Goal: Find specific page/section: Find specific page/section

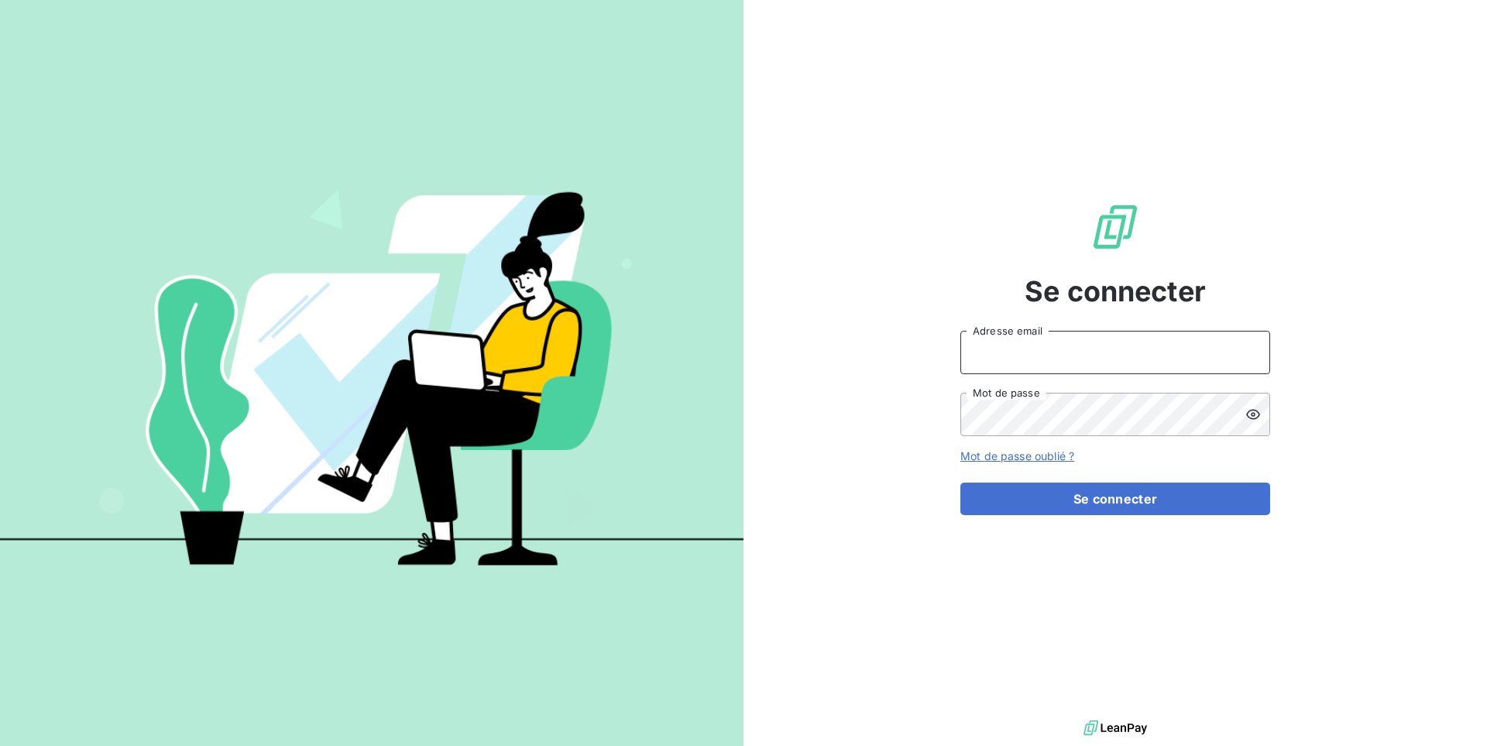
click at [1068, 345] on input "Adresse email" at bounding box center [1115, 352] width 310 height 43
type input "admin@excovallianceconseils"
click at [960, 483] on button "Se connecter" at bounding box center [1115, 499] width 310 height 33
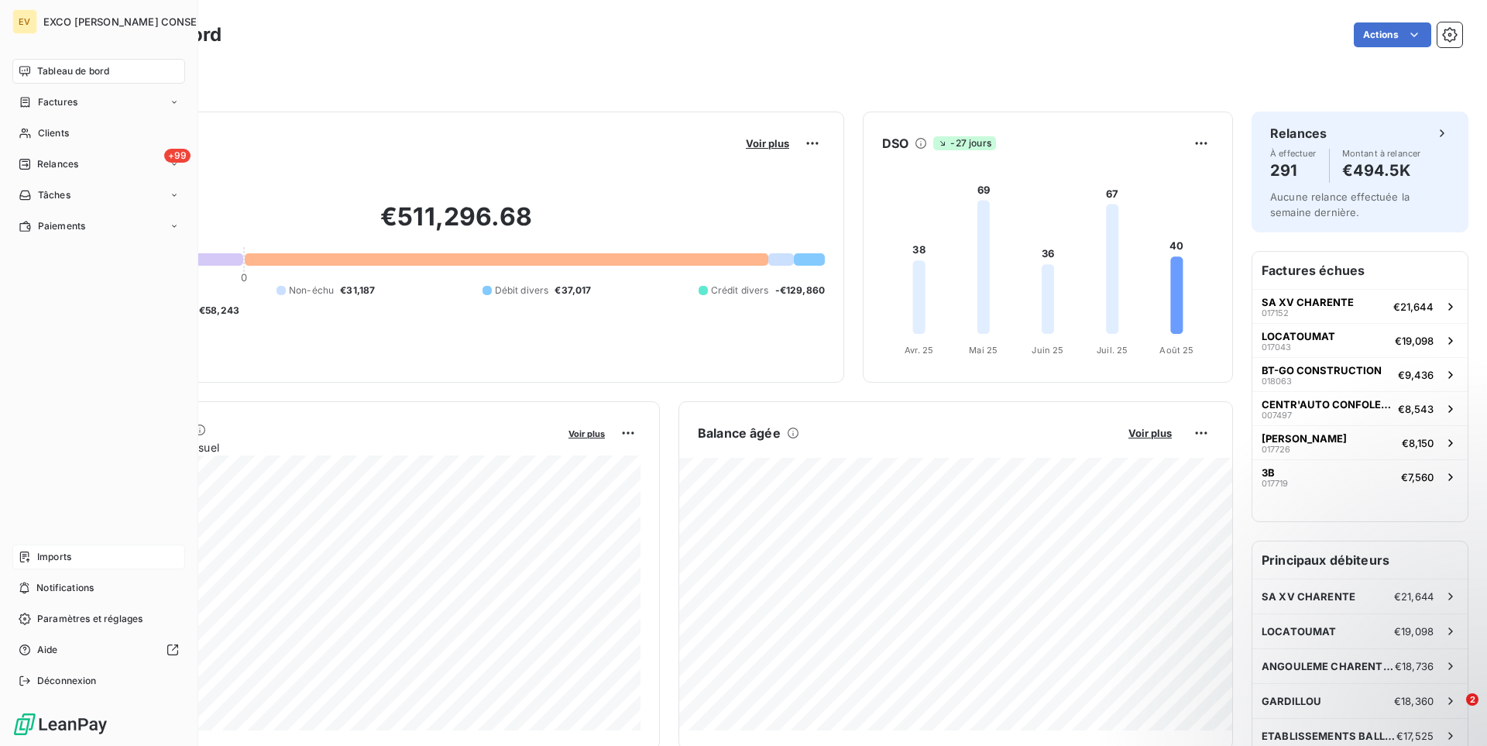
click at [66, 565] on div "Imports" at bounding box center [98, 557] width 173 height 25
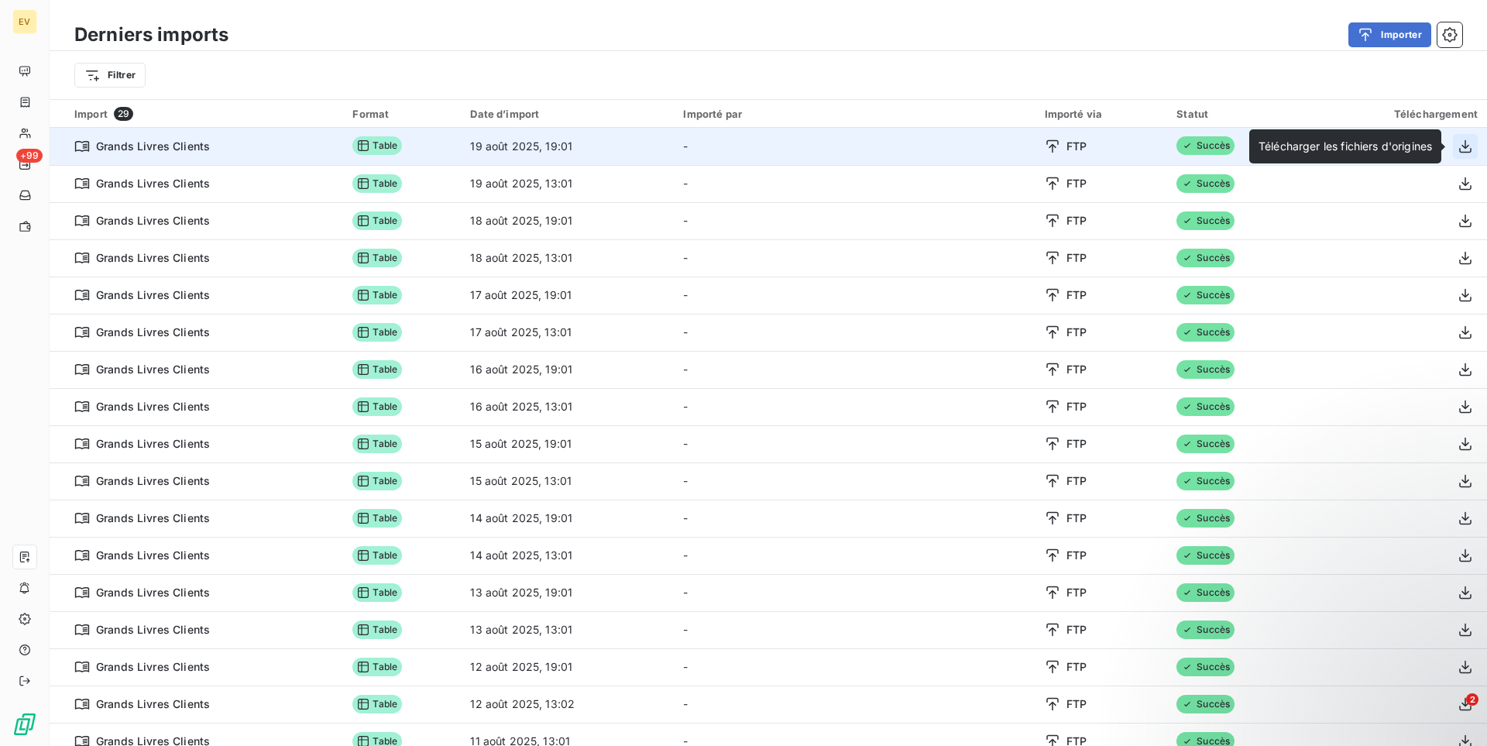
click at [1467, 153] on icon "button" at bounding box center [1465, 145] width 12 height 13
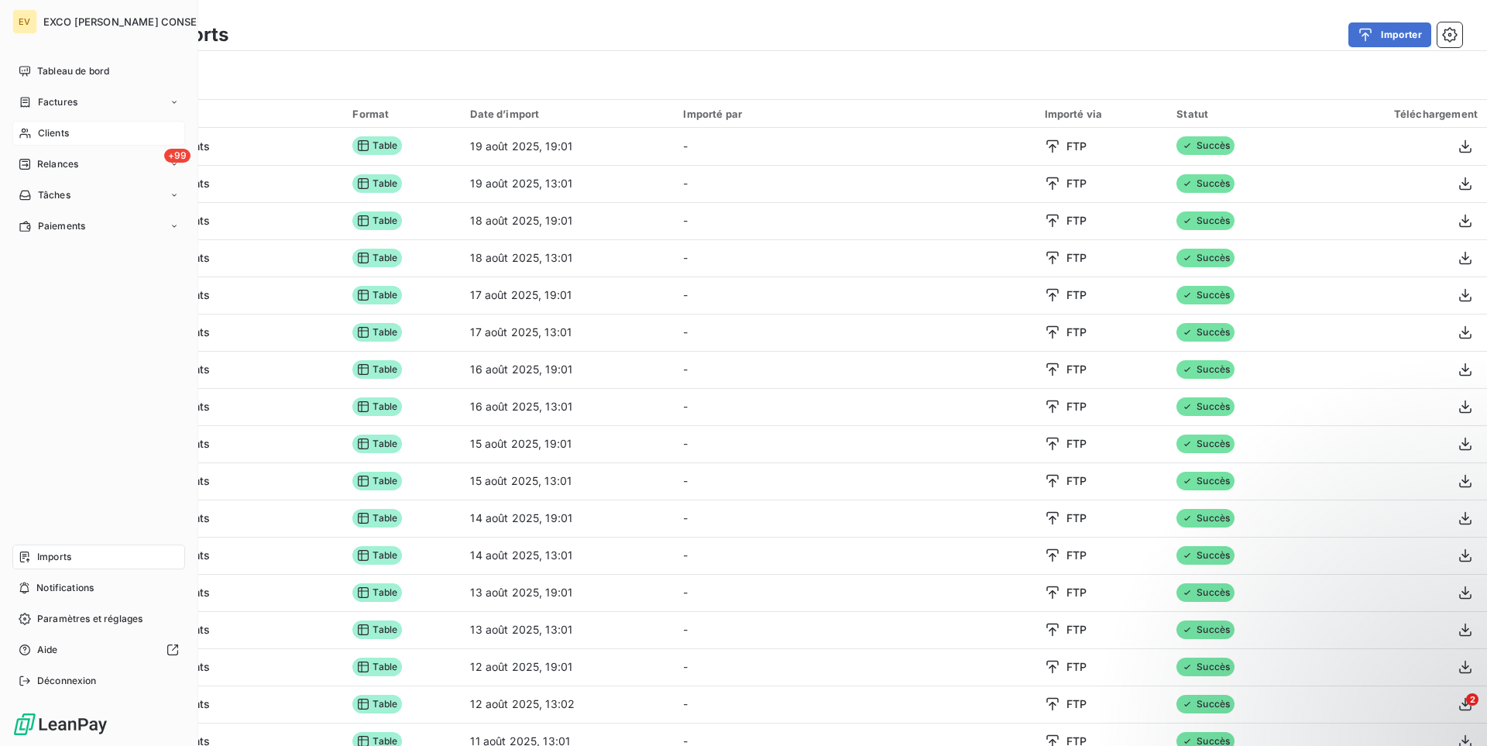
click at [50, 131] on span "Clients" at bounding box center [53, 133] width 31 height 14
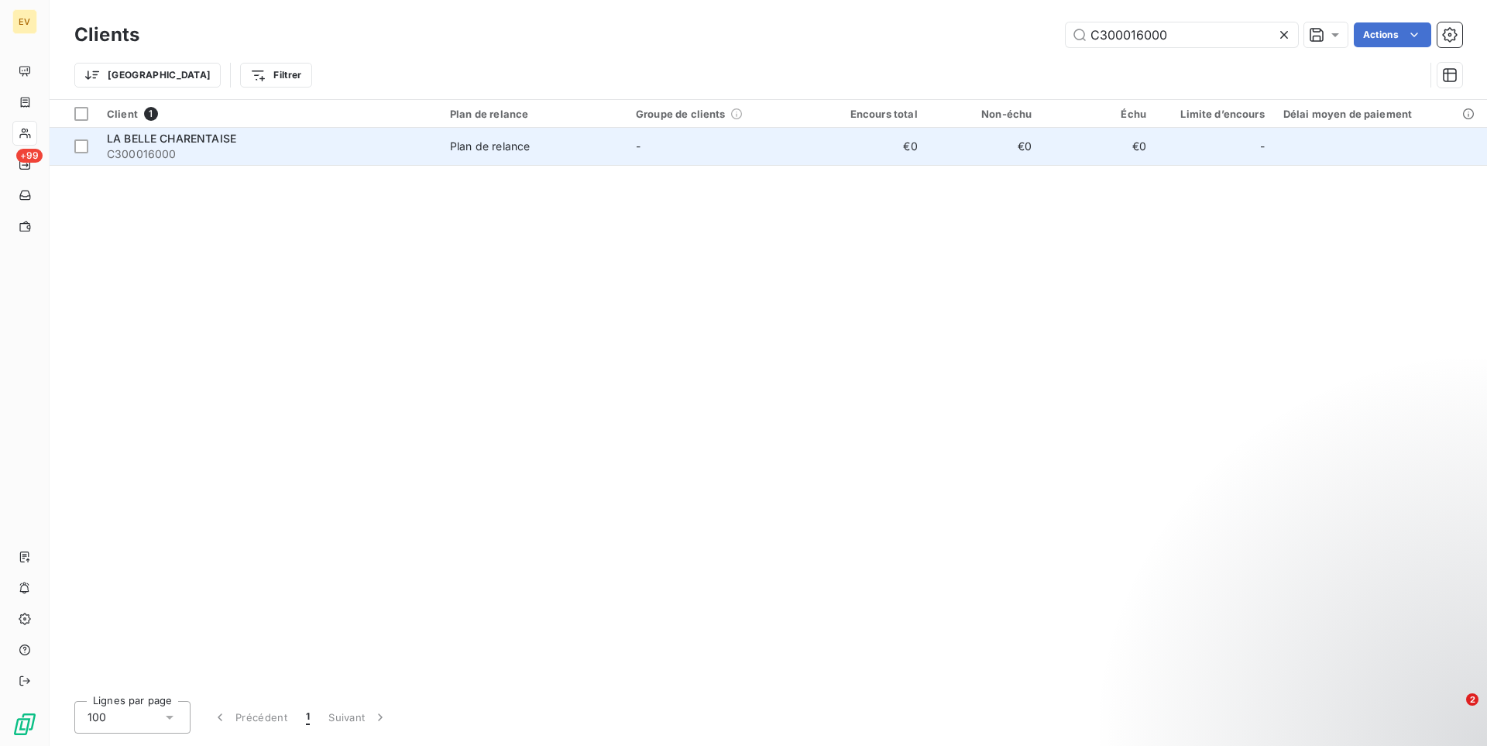
type input "C300016000"
click at [352, 157] on span "C300016000" at bounding box center [269, 153] width 325 height 15
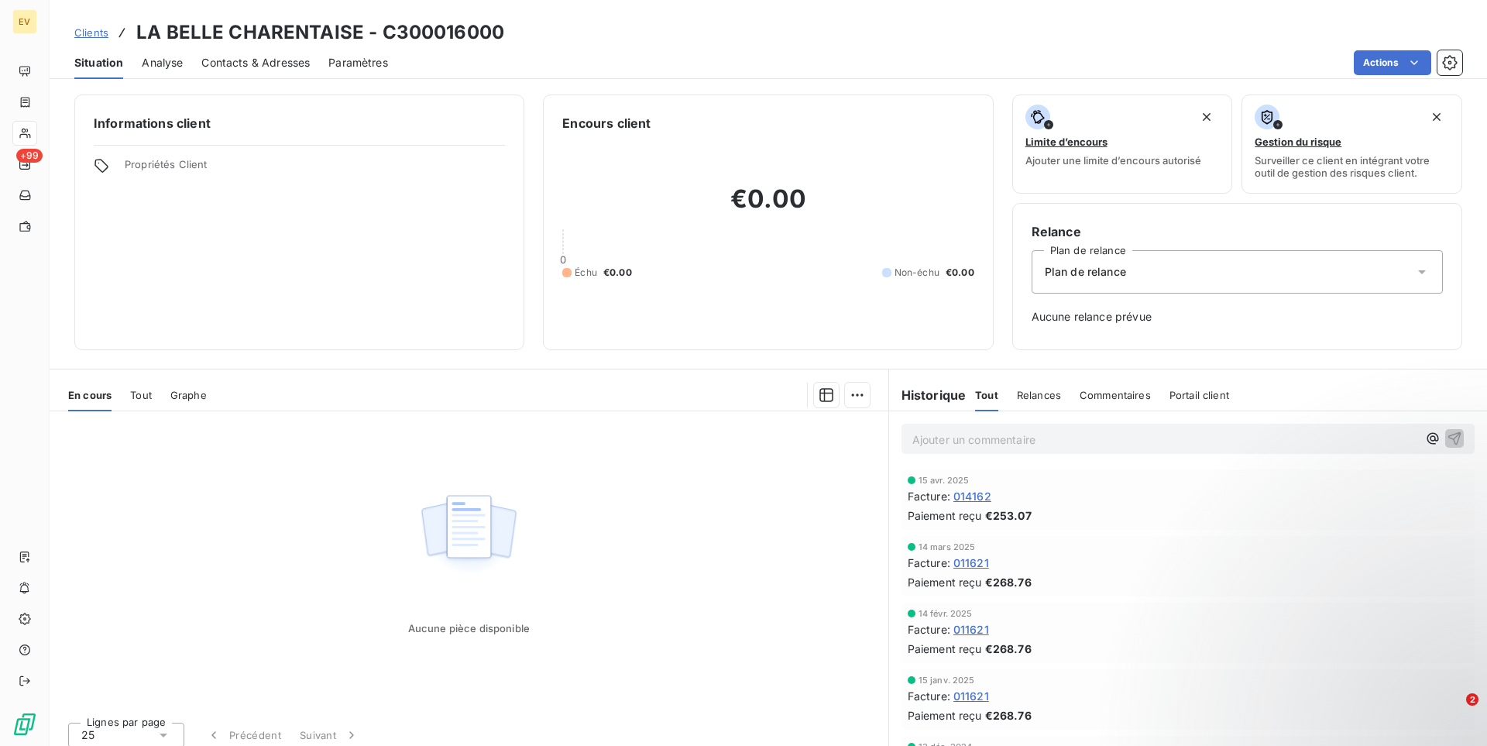
click at [143, 392] on span "Tout" at bounding box center [141, 395] width 22 height 12
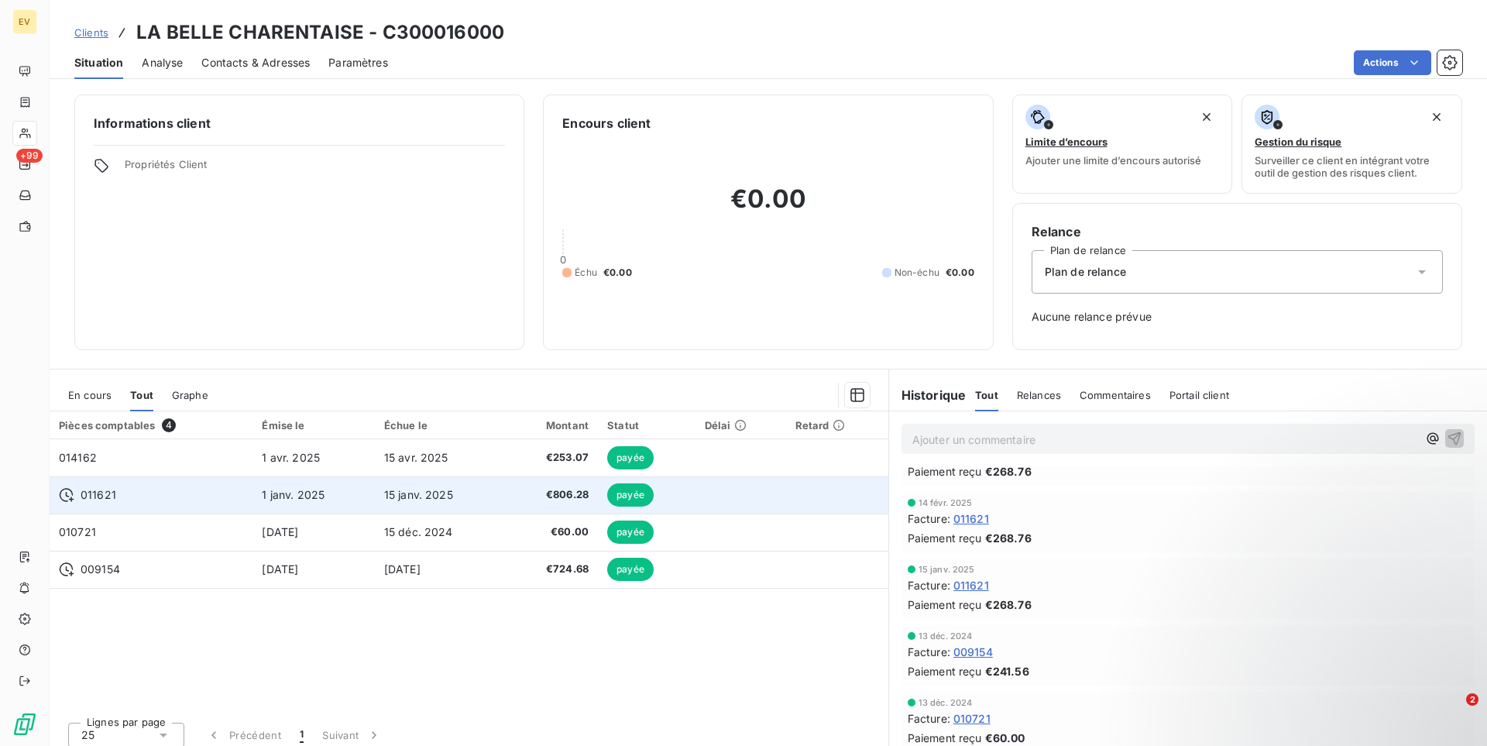
scroll to position [86, 0]
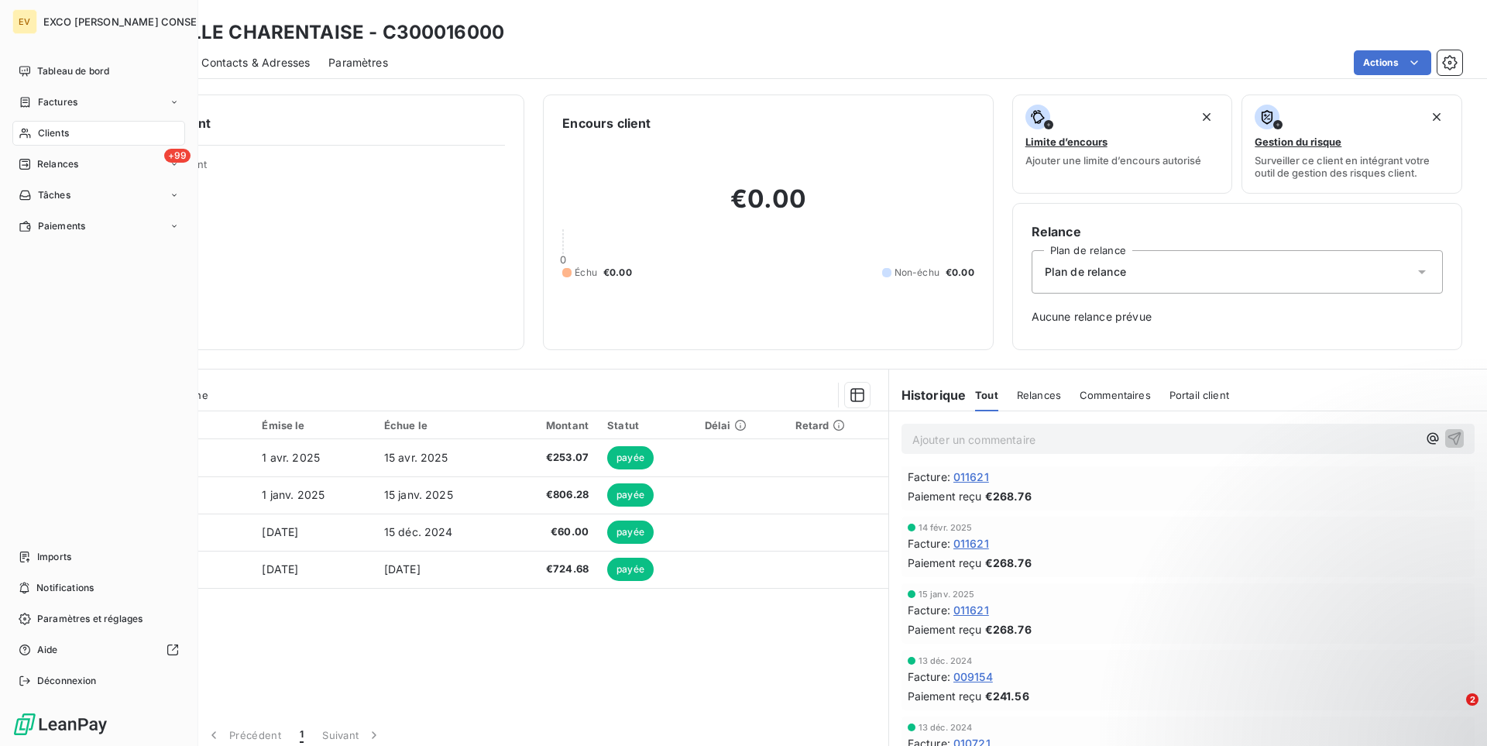
click at [45, 130] on span "Clients" at bounding box center [53, 133] width 31 height 14
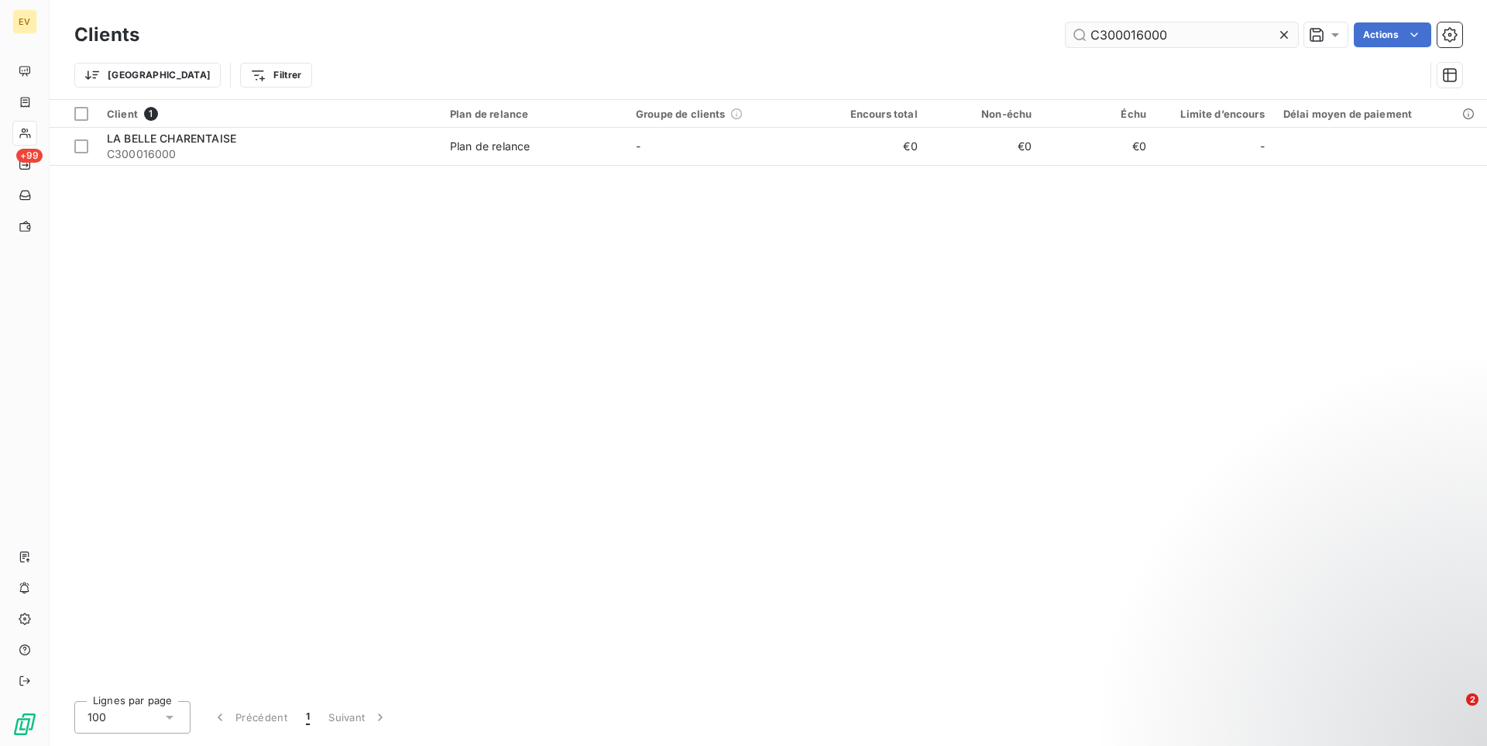
drag, startPoint x: 1173, startPoint y: 34, endPoint x: 1030, endPoint y: 33, distance: 143.3
click at [1066, 33] on input "C300016000" at bounding box center [1182, 34] width 232 height 25
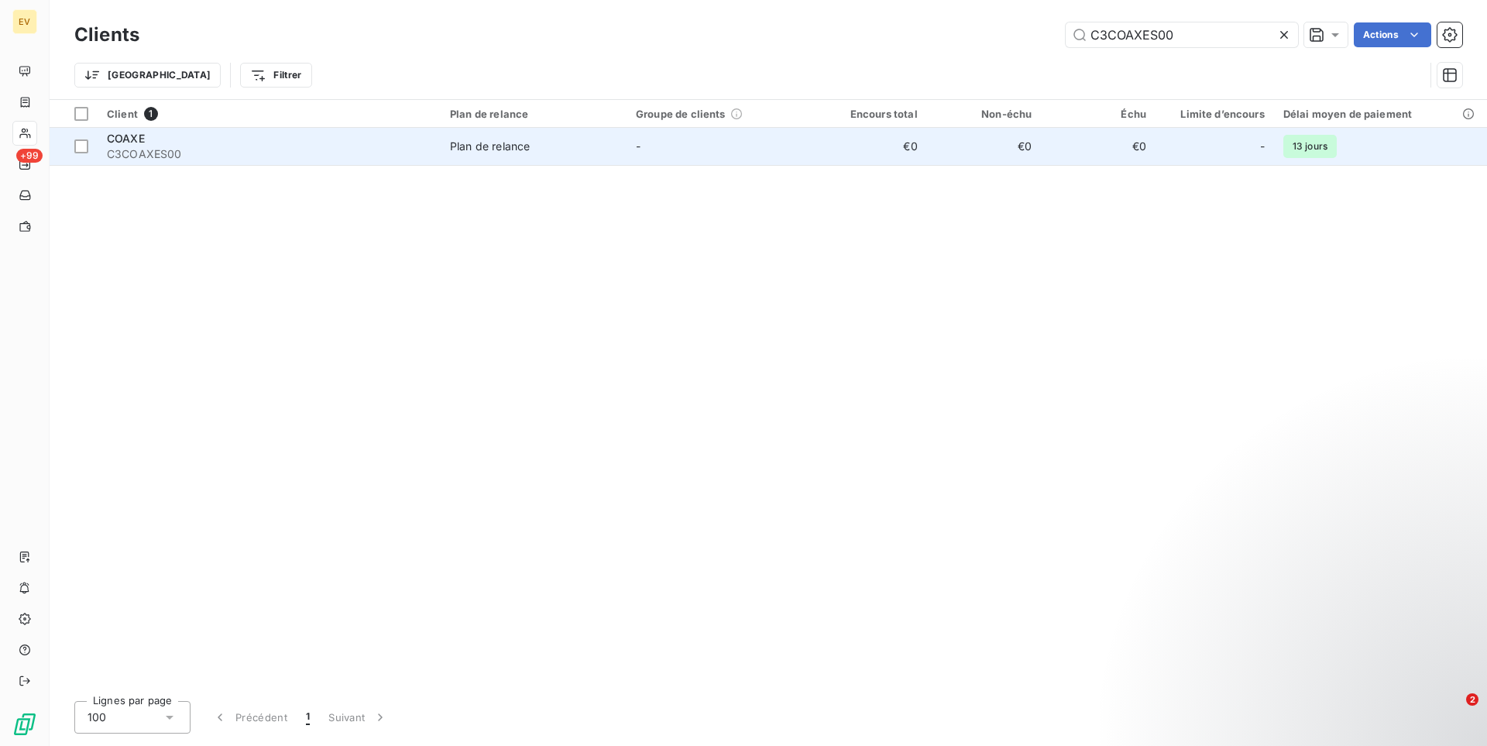
type input "C3COAXES00"
click at [782, 153] on td "-" at bounding box center [720, 146] width 186 height 37
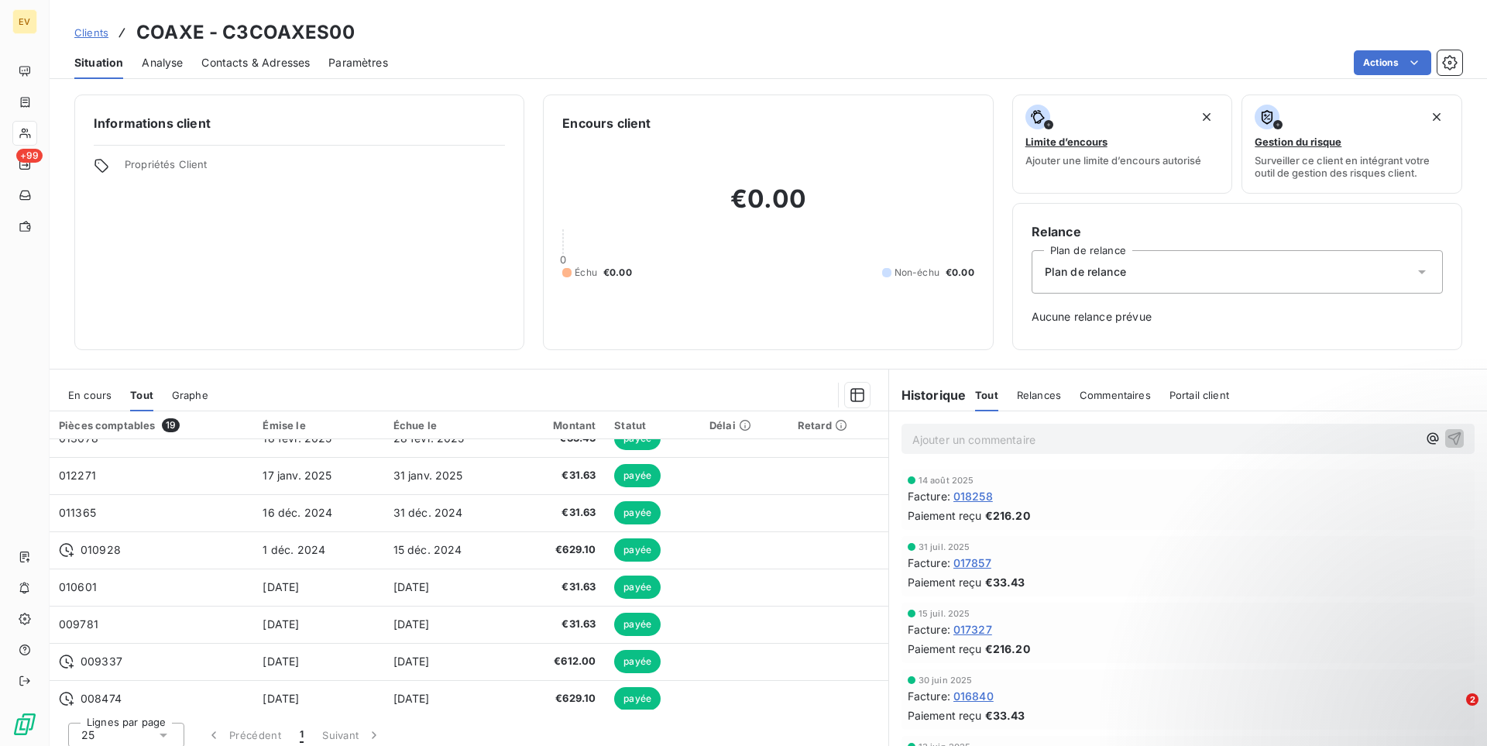
scroll to position [437, 0]
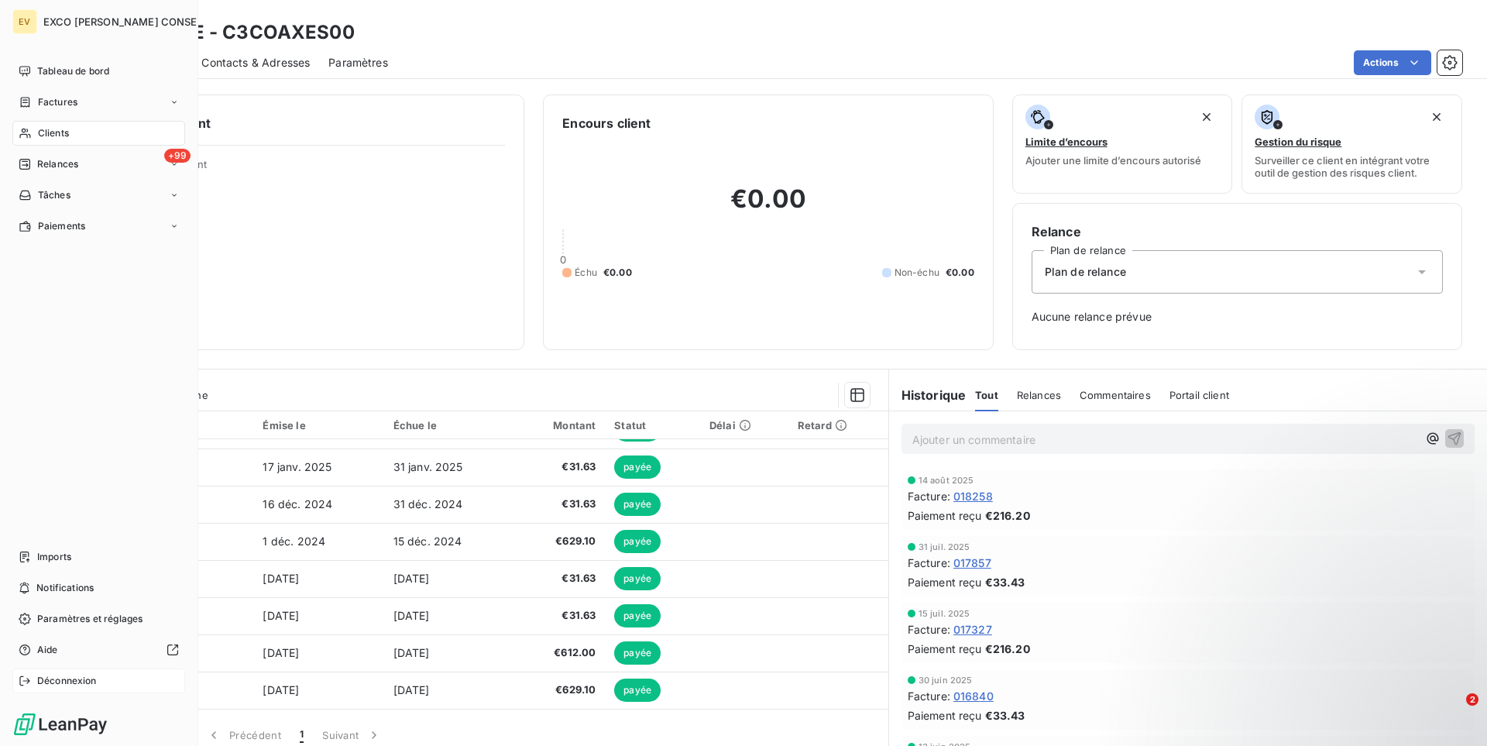
click at [86, 673] on div "Déconnexion" at bounding box center [98, 680] width 173 height 25
